Goal: Task Accomplishment & Management: Manage account settings

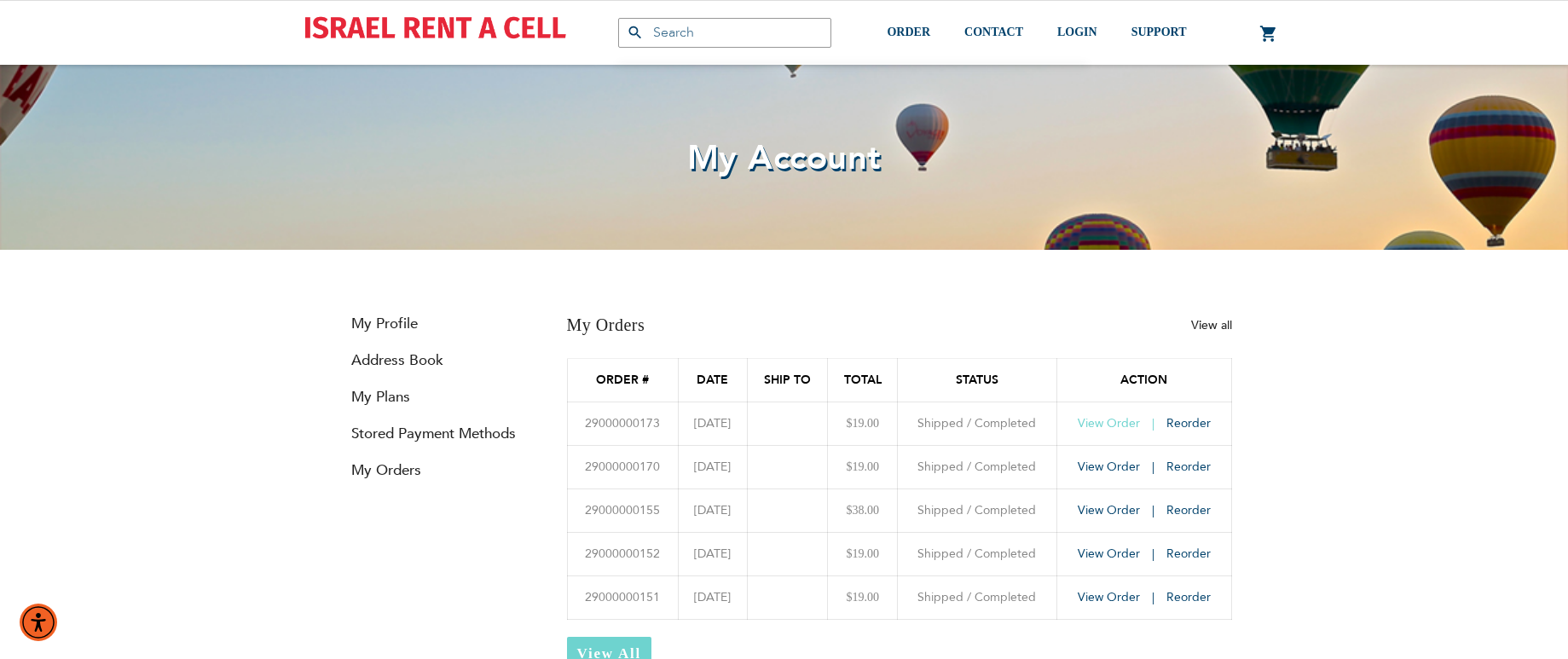
click at [1104, 424] on span "View Order" at bounding box center [1108, 422] width 62 height 16
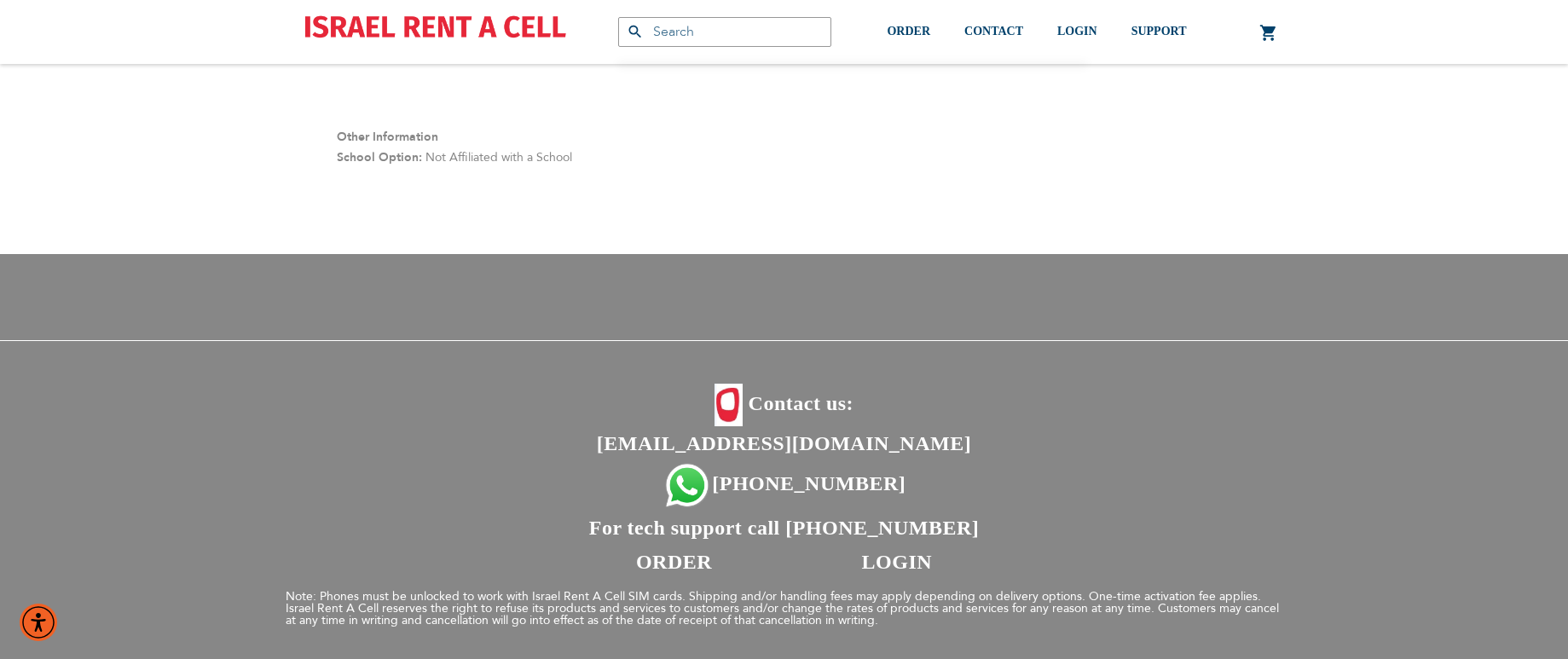
scroll to position [1107, 0]
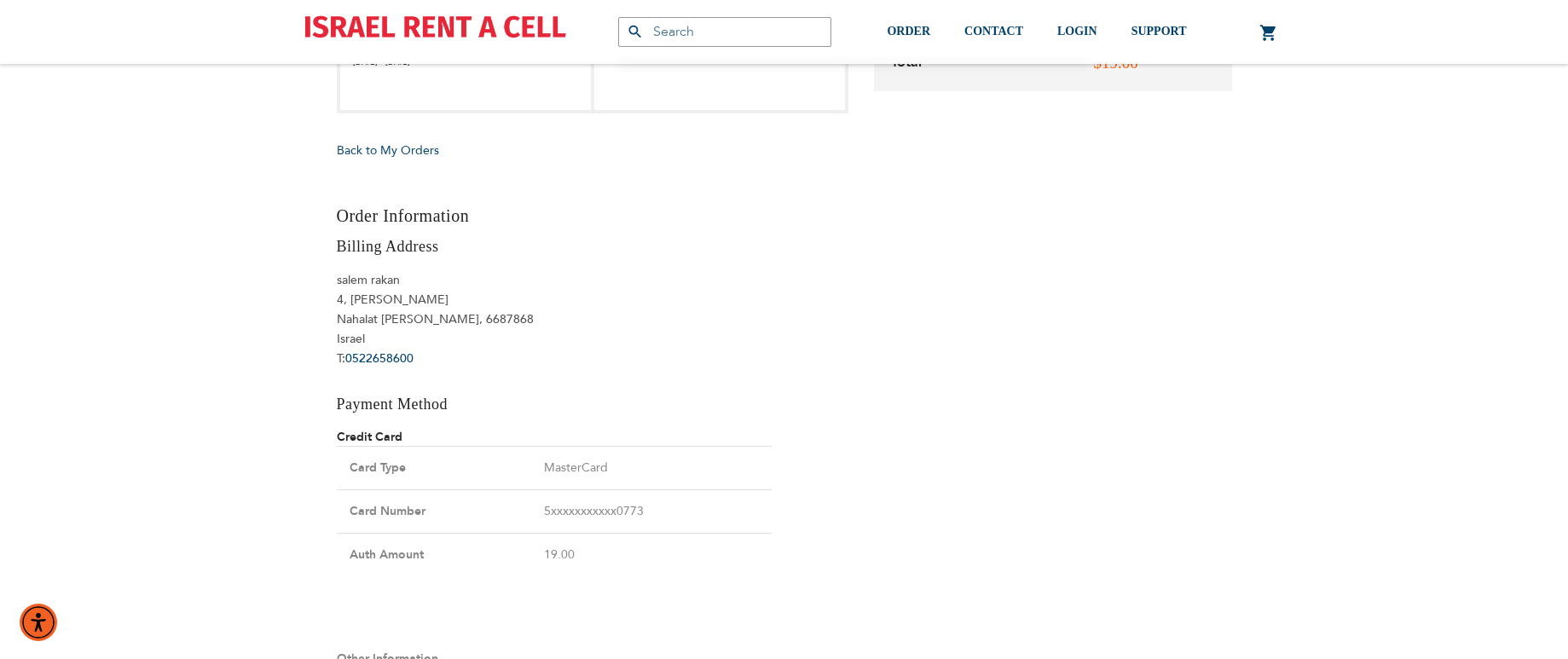
click at [1334, 229] on div "Products No Result Menu Account ORDER CONTACT israelrentacell@gmail.com +972-55…" at bounding box center [784, 46] width 1568 height 2306
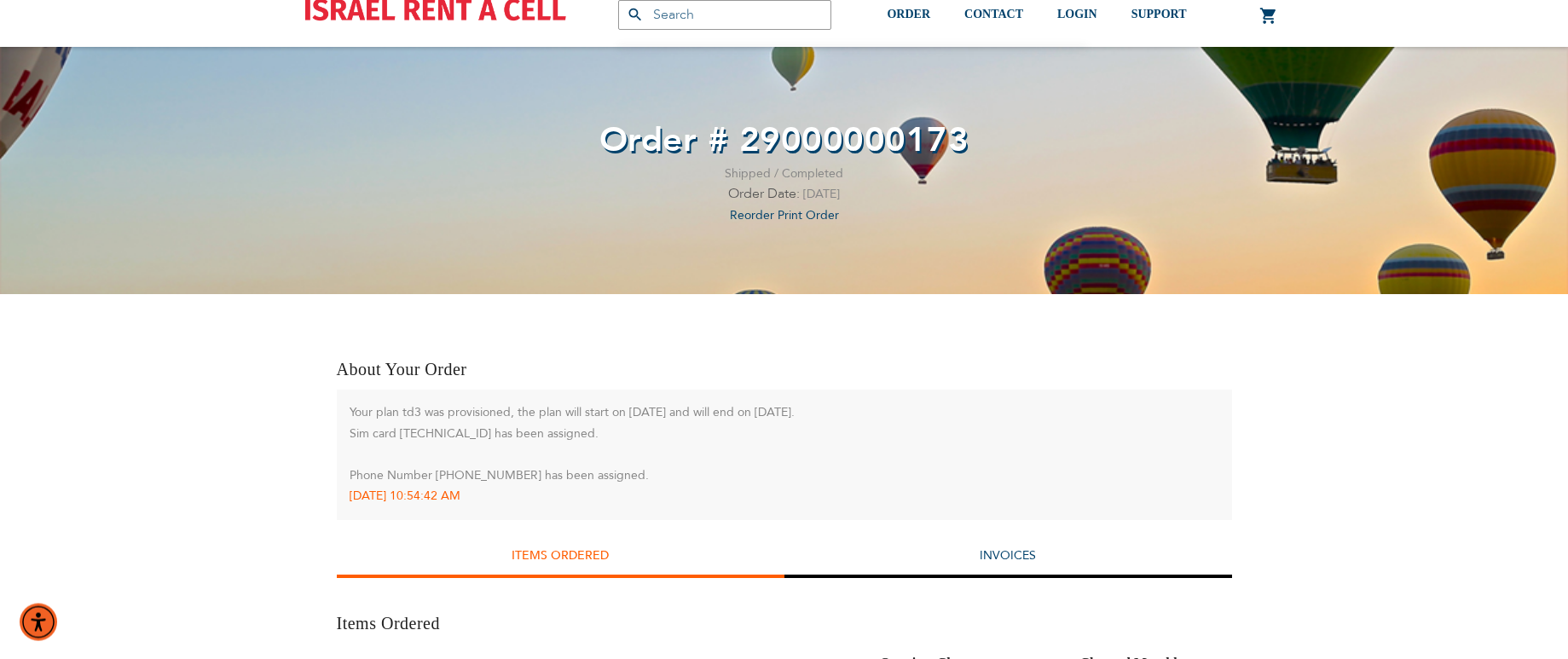
scroll to position [0, 0]
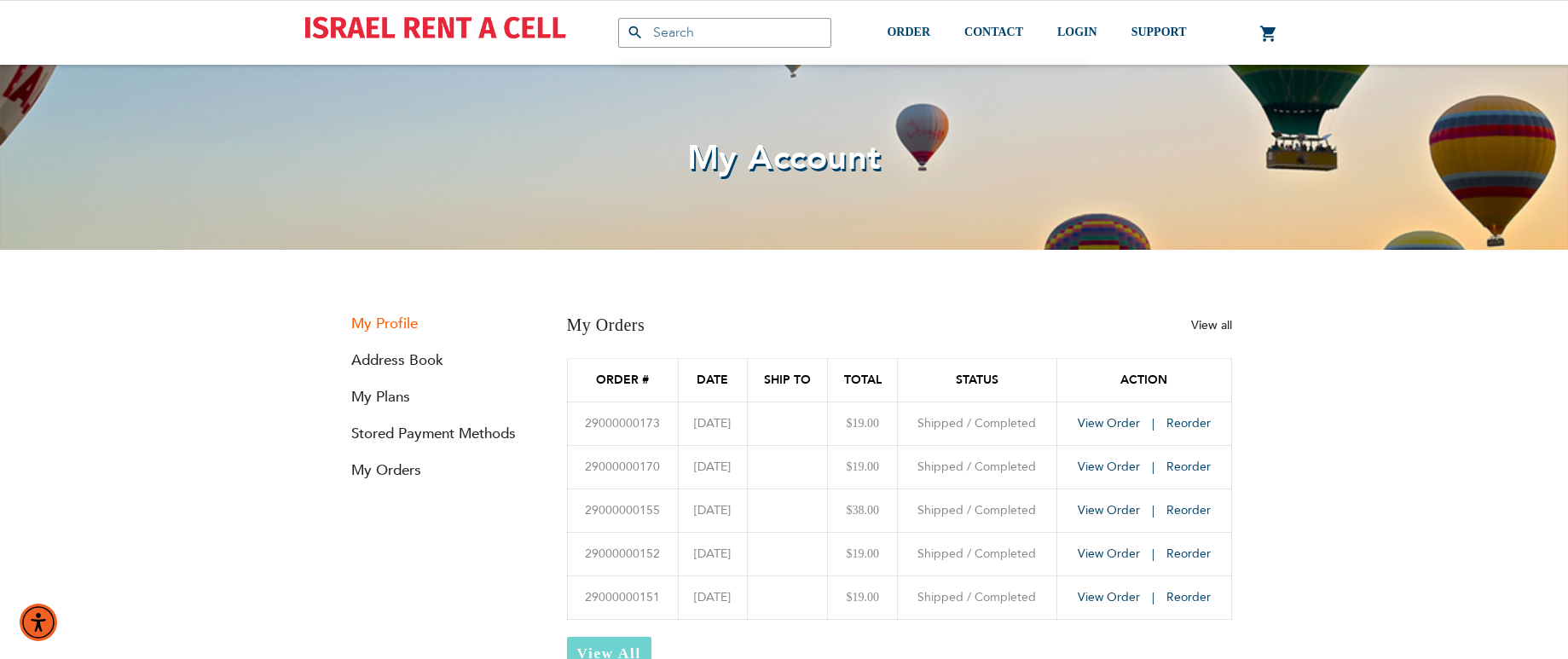
click at [382, 319] on link "My Profile" at bounding box center [438, 323] width 204 height 19
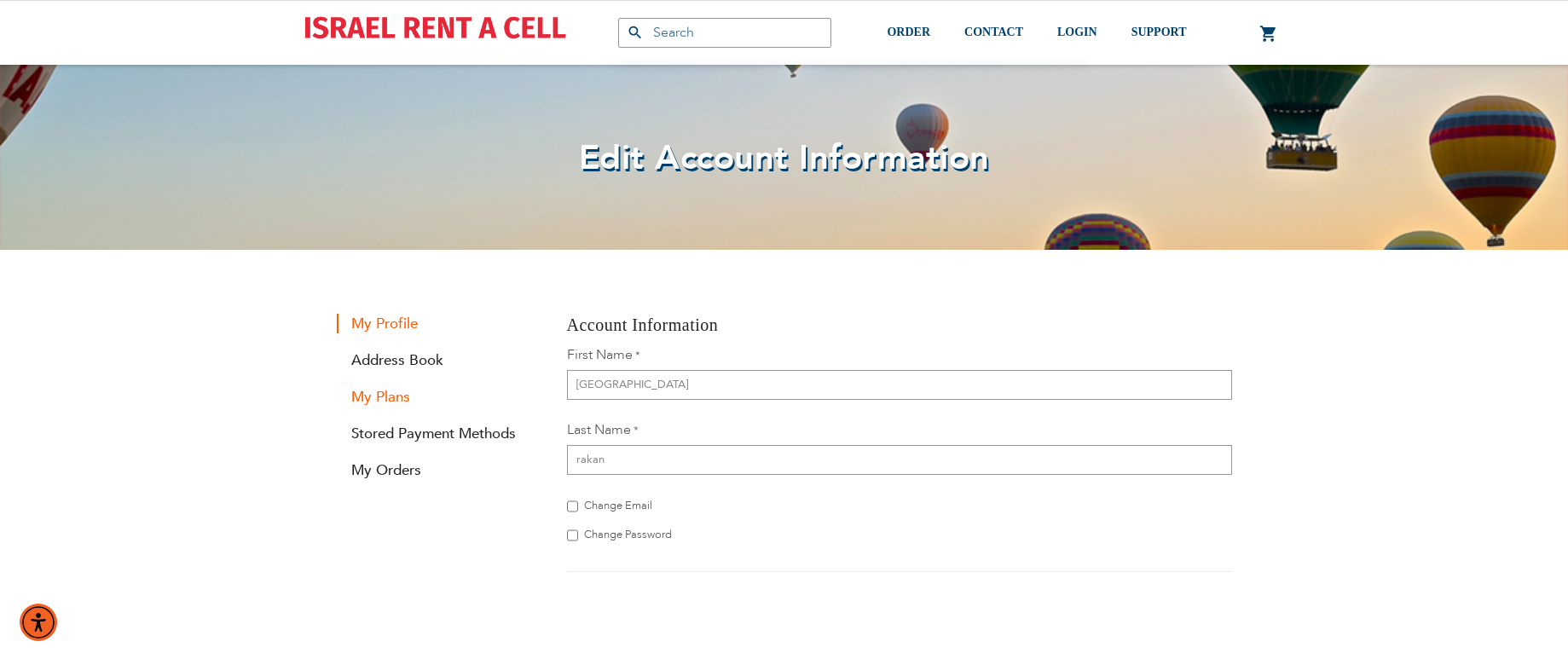
click at [387, 395] on link "My Plans" at bounding box center [438, 396] width 204 height 19
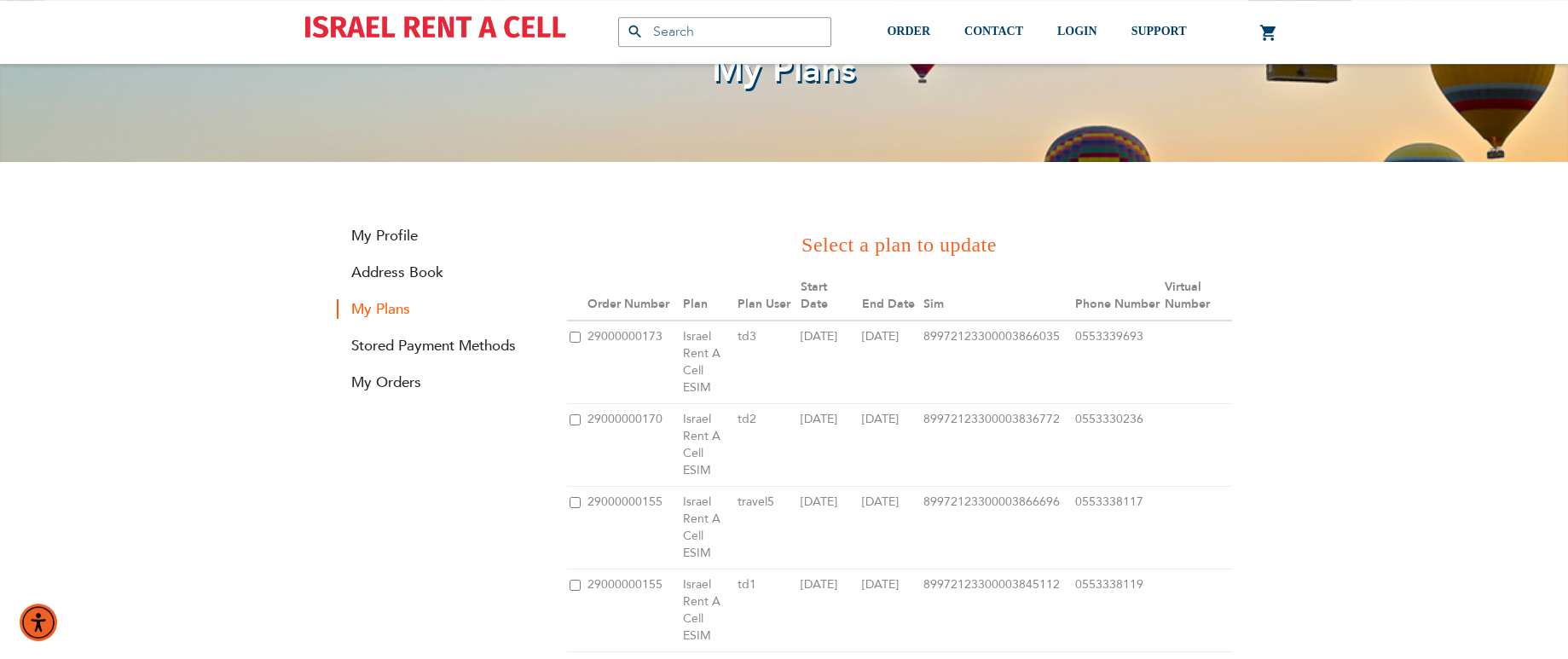
scroll to position [87, 0]
click at [1166, 298] on th "Virtual Number" at bounding box center [1196, 296] width 69 height 48
click at [576, 336] on input "checkbox" at bounding box center [574, 337] width 11 height 11
checkbox input "true"
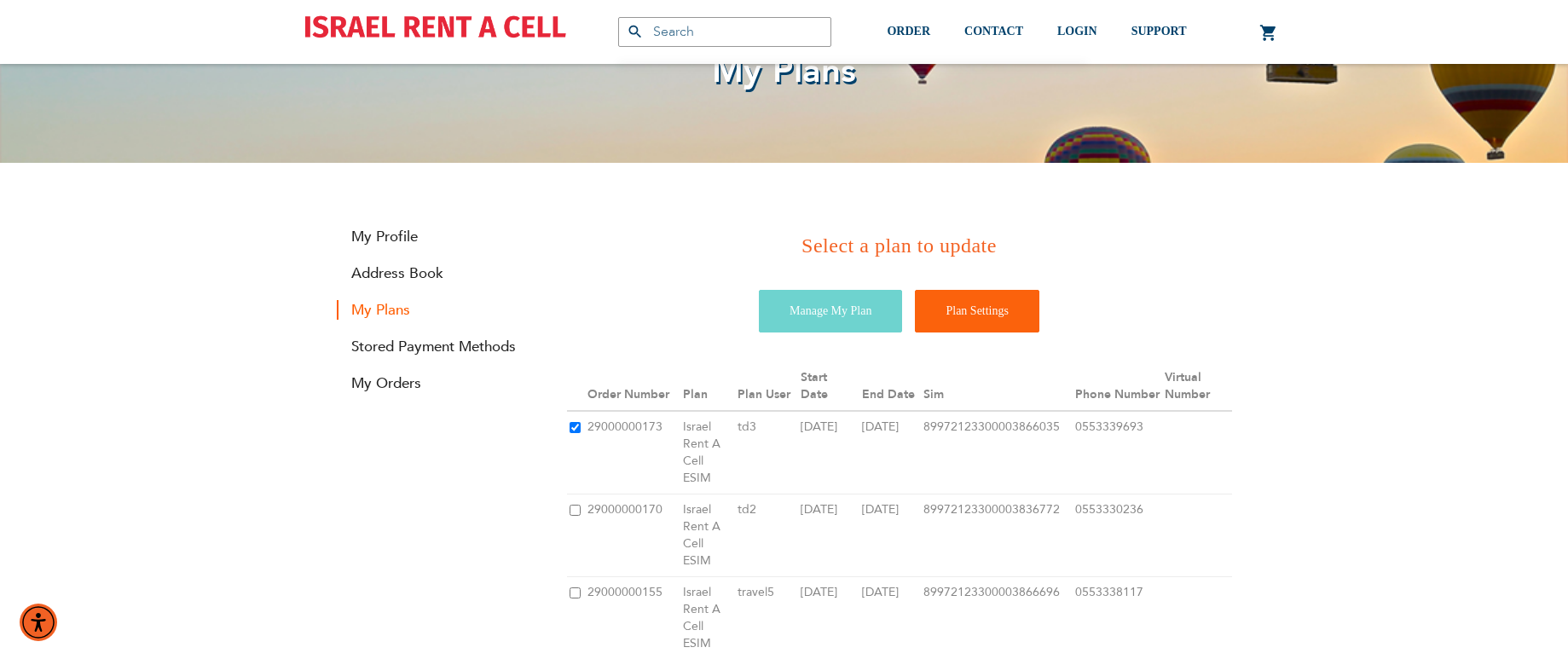
click at [958, 312] on input "Plan Settings" at bounding box center [977, 311] width 125 height 43
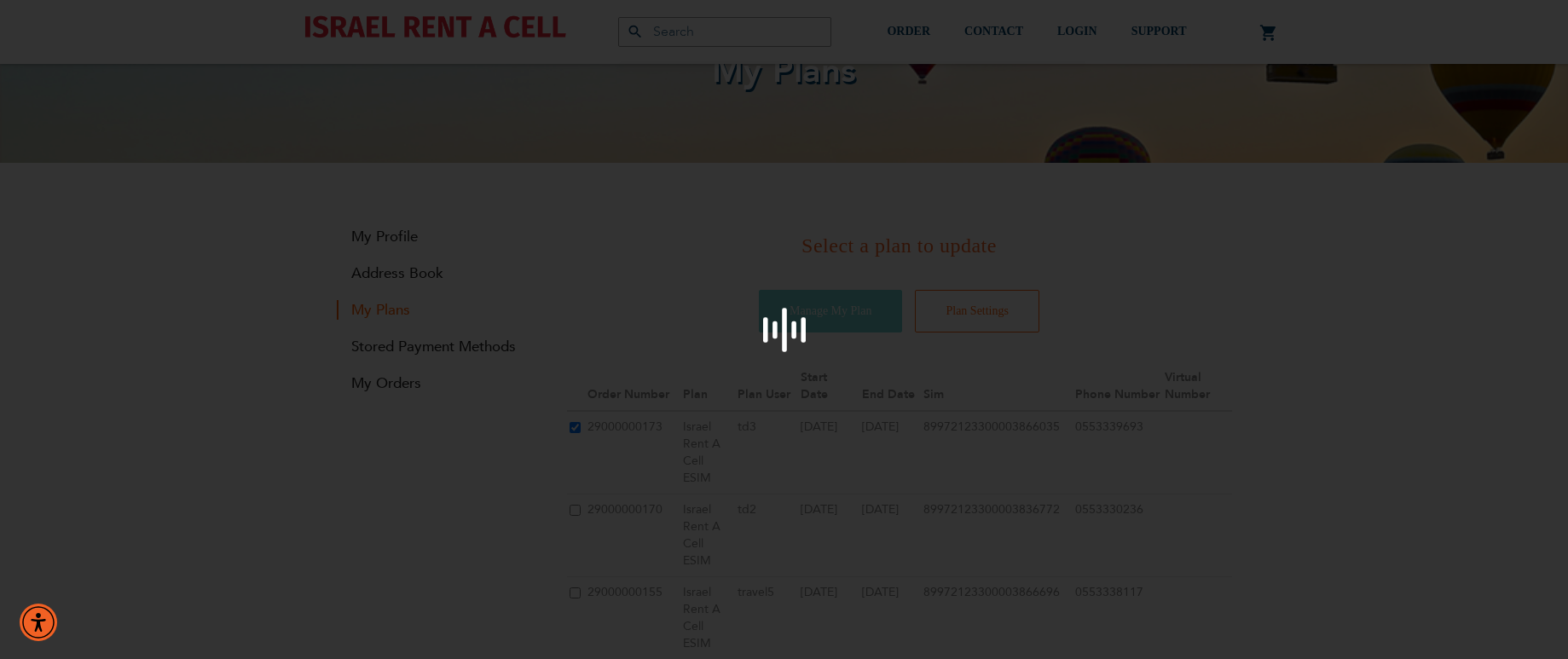
click at [1162, 220] on div "Please wait..." at bounding box center [784, 330] width 1568 height 659
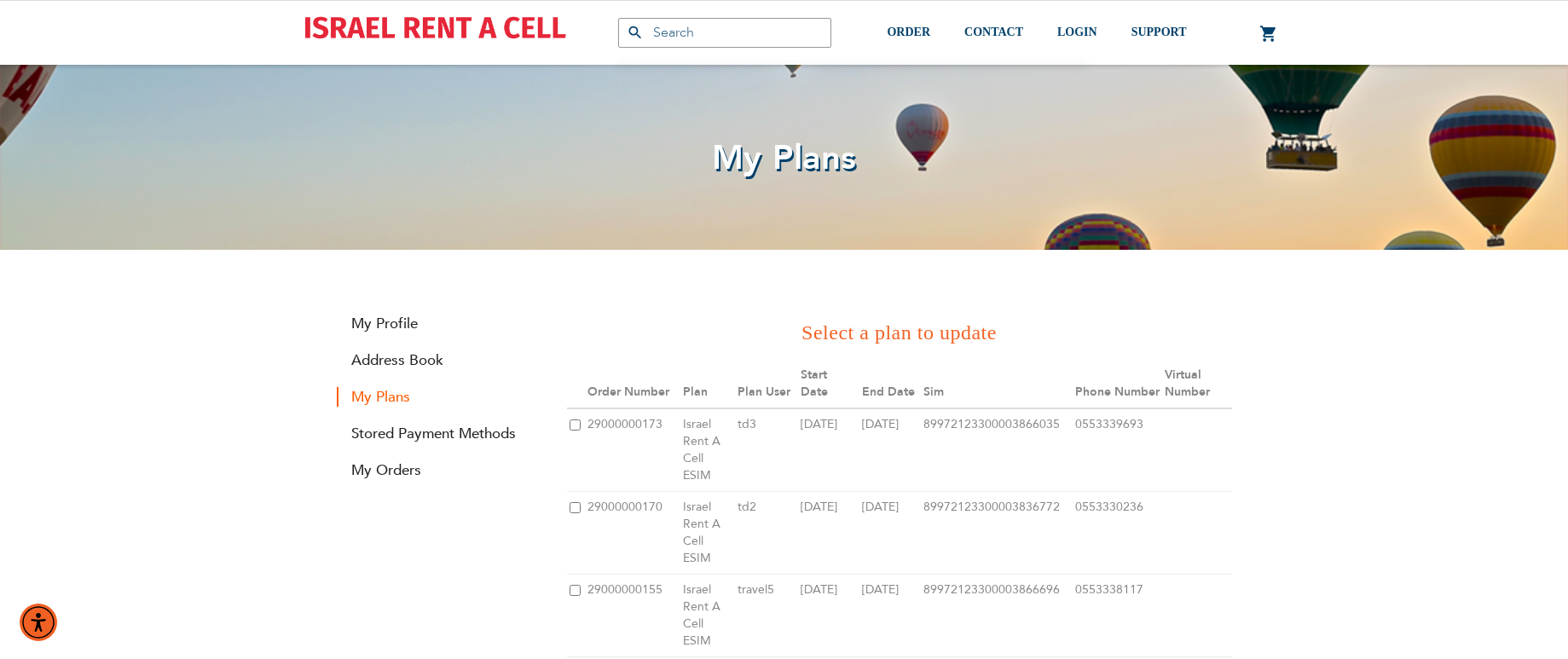
click at [574, 423] on input "checkbox" at bounding box center [574, 424] width 11 height 11
checkbox input "true"
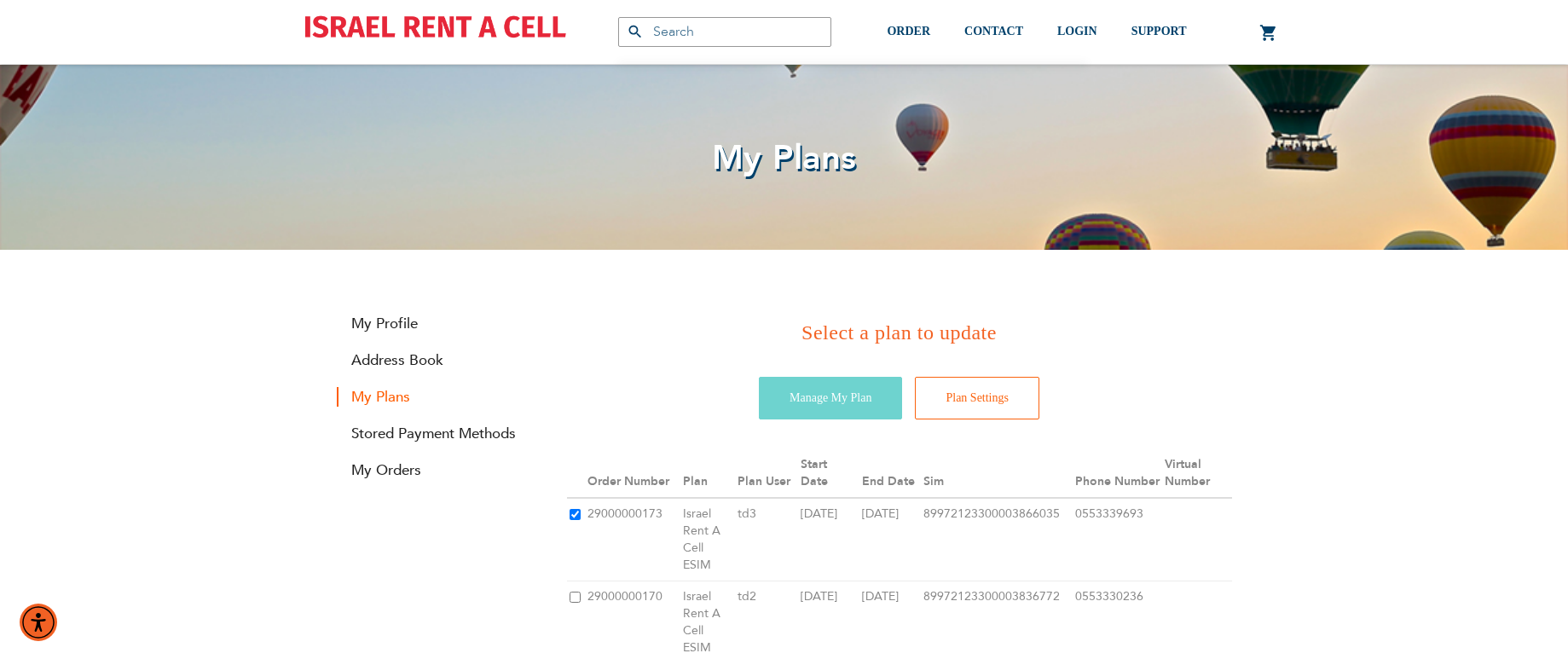
click at [1004, 580] on td "89972123300003836772" at bounding box center [996, 621] width 151 height 82
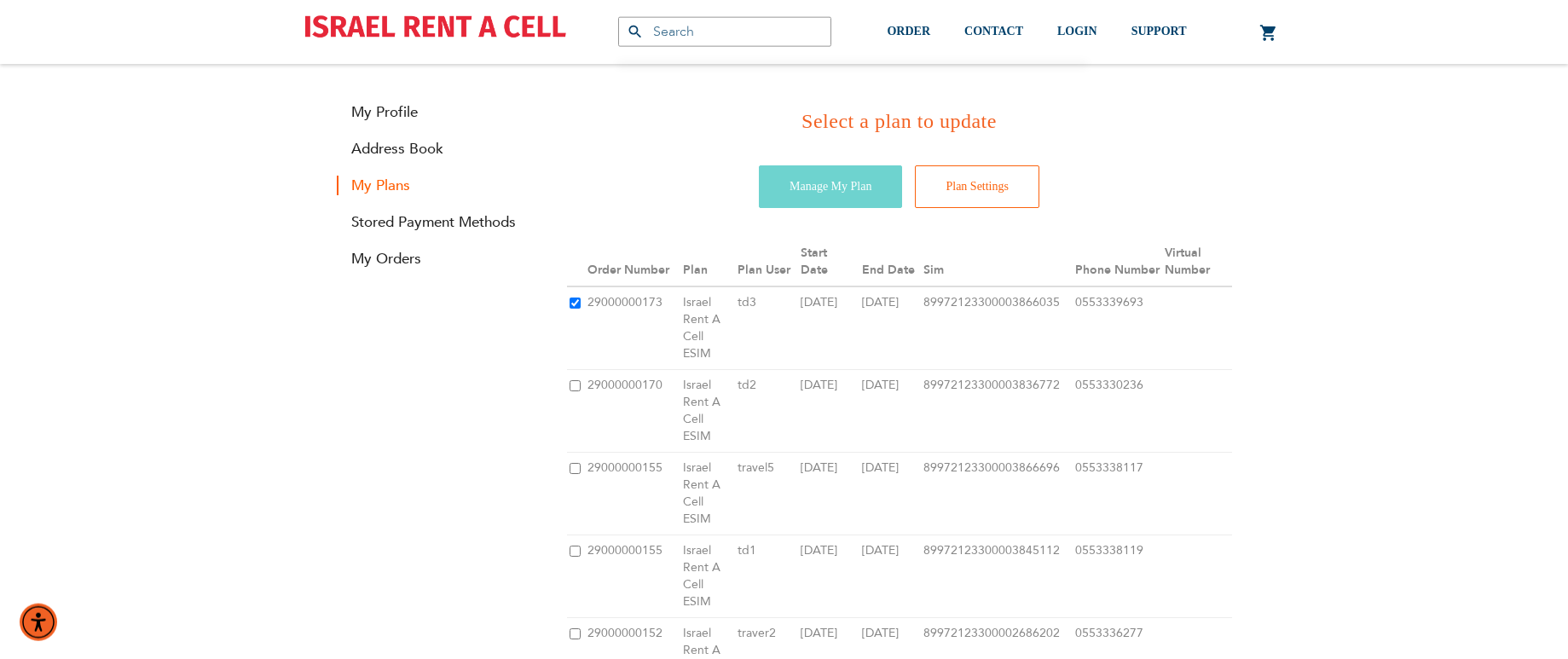
scroll to position [202, 0]
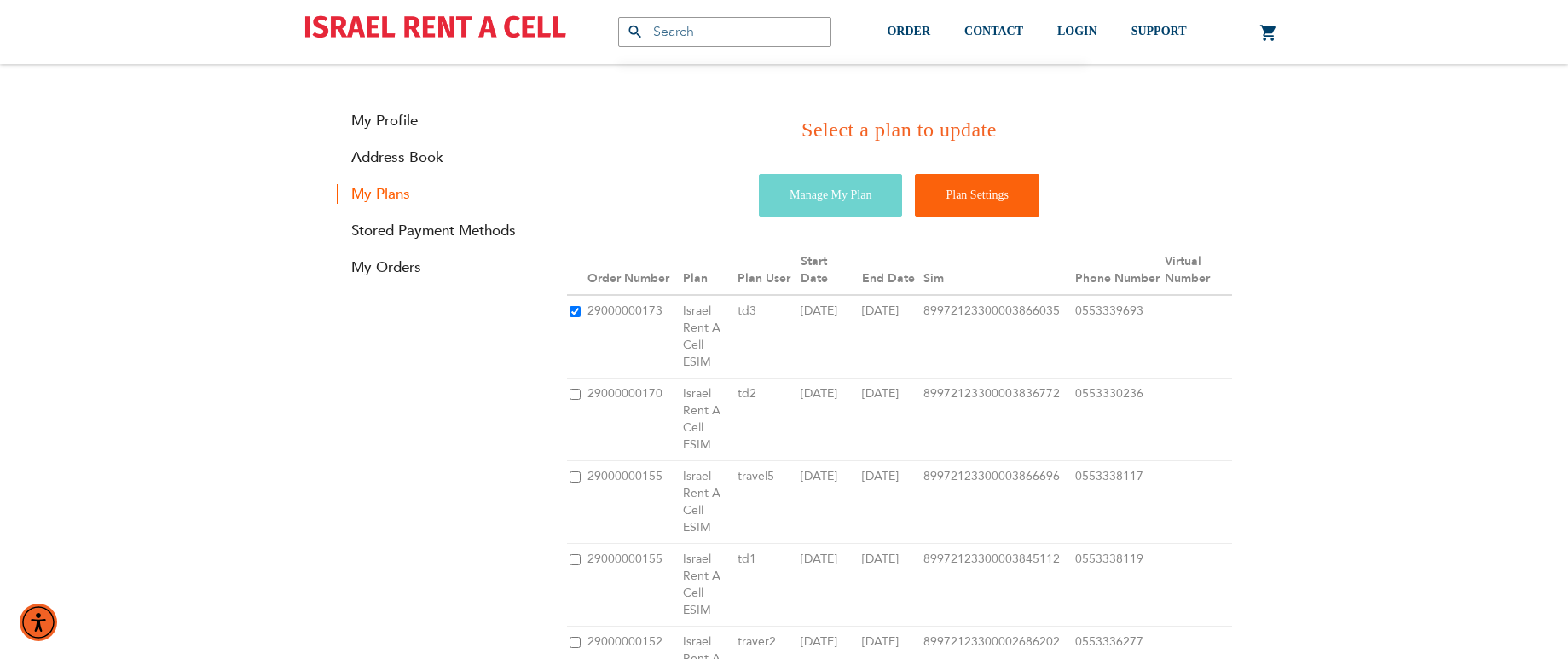
click at [983, 199] on input "Plan Settings" at bounding box center [977, 195] width 125 height 43
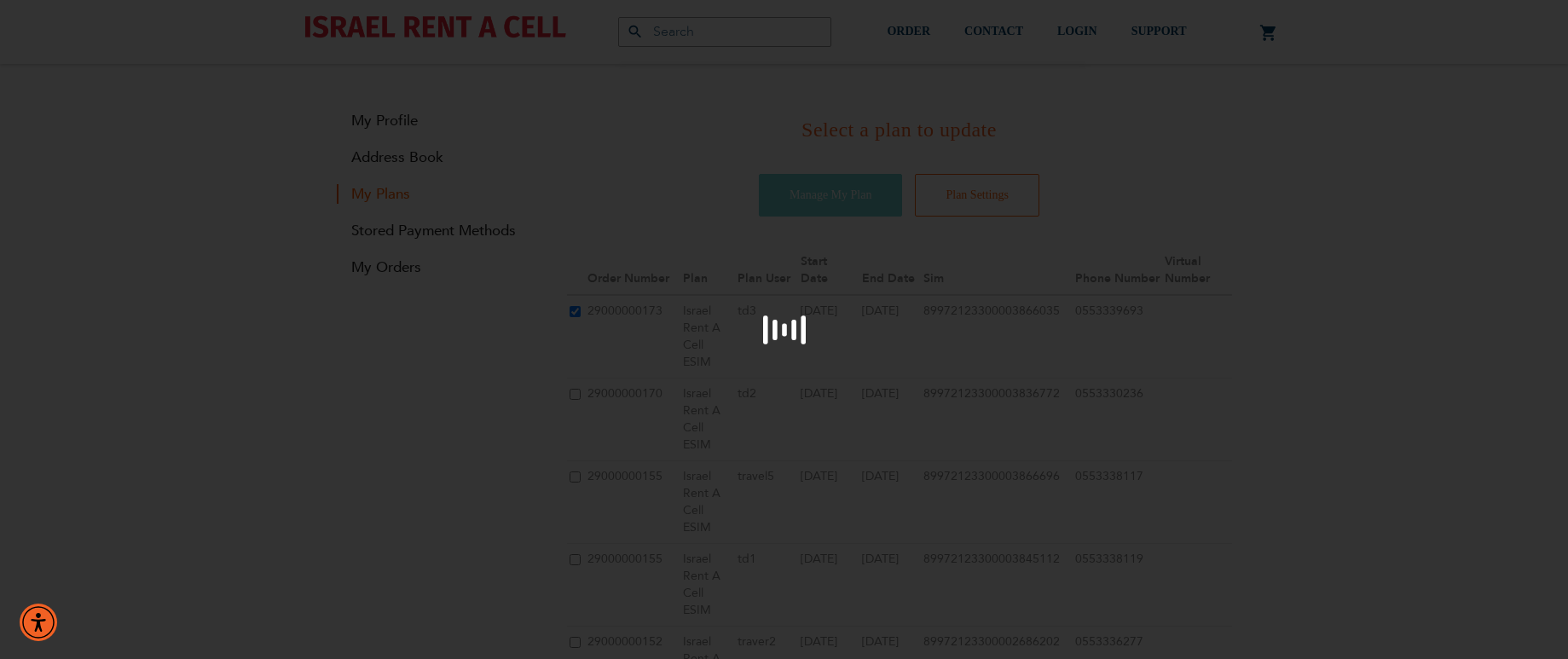
click at [1457, 149] on div "Please wait..." at bounding box center [784, 330] width 1568 height 659
click at [1418, 66] on div "Please wait..." at bounding box center [784, 330] width 1568 height 659
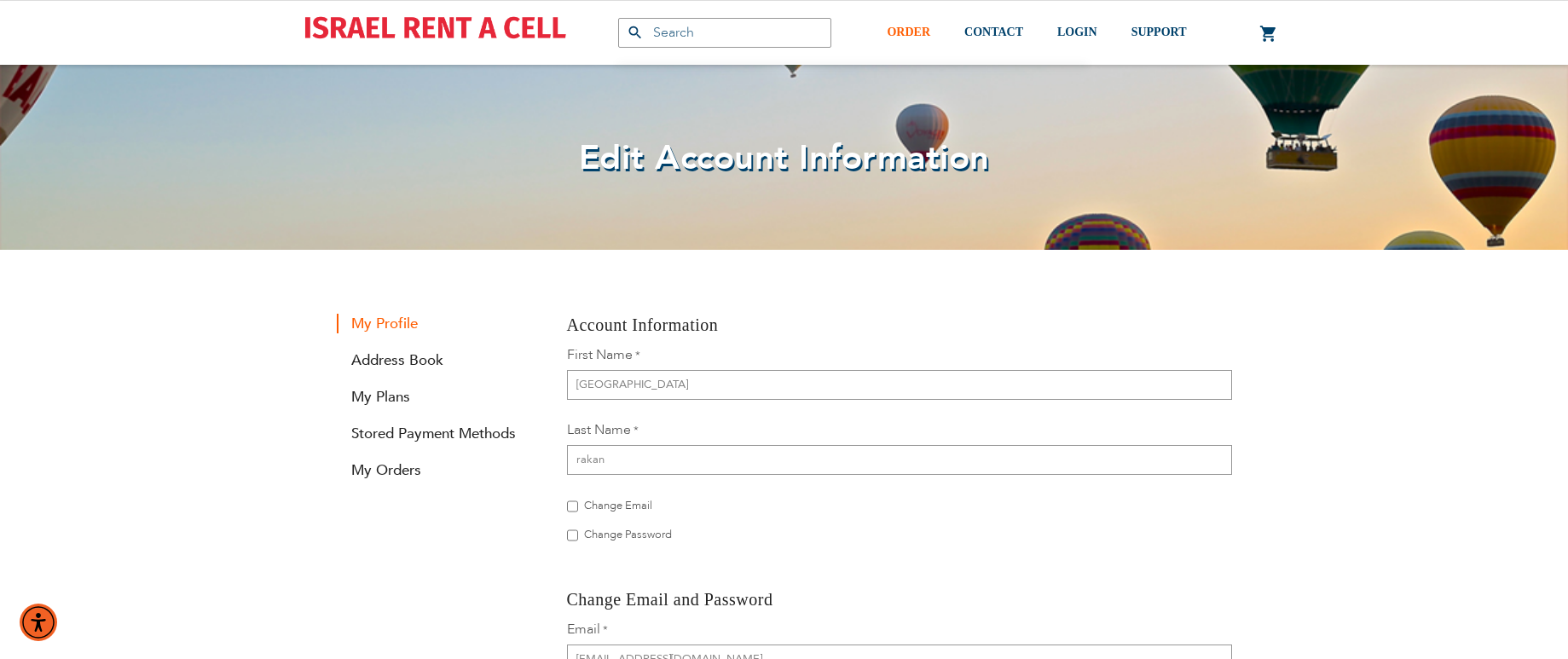
click at [902, 28] on span "ORDER" at bounding box center [909, 32] width 44 height 13
